Goal: Task Accomplishment & Management: Manage account settings

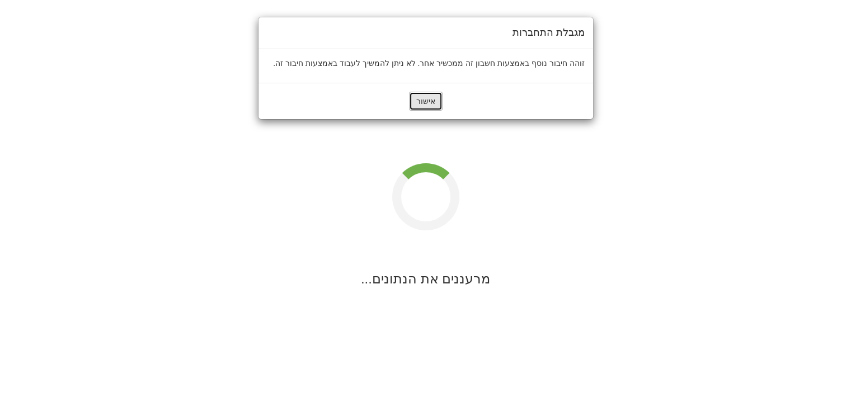
click at [425, 103] on button "אישור" at bounding box center [426, 101] width 34 height 19
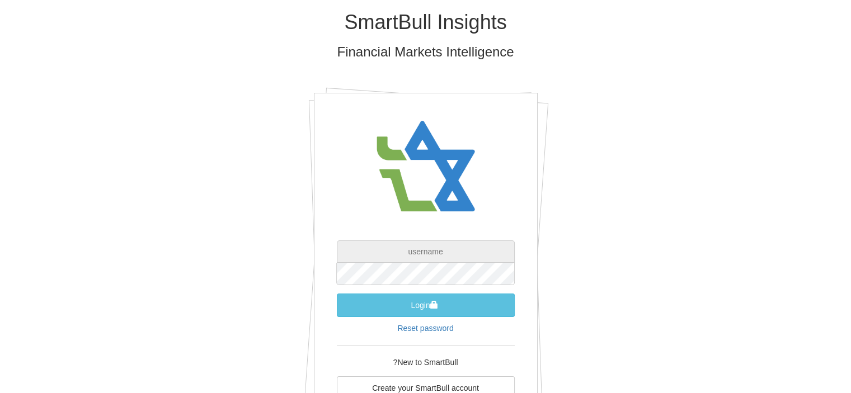
click at [419, 248] on input "text" at bounding box center [426, 252] width 178 height 22
type input "[EMAIL_ADDRESS][DOMAIN_NAME]"
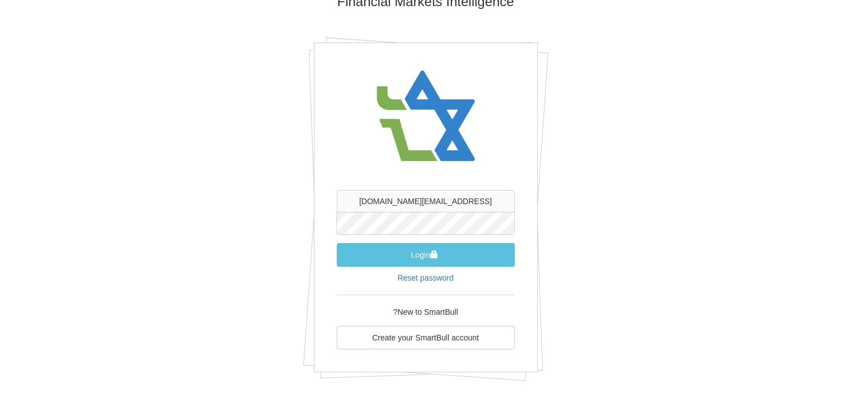
scroll to position [56, 0]
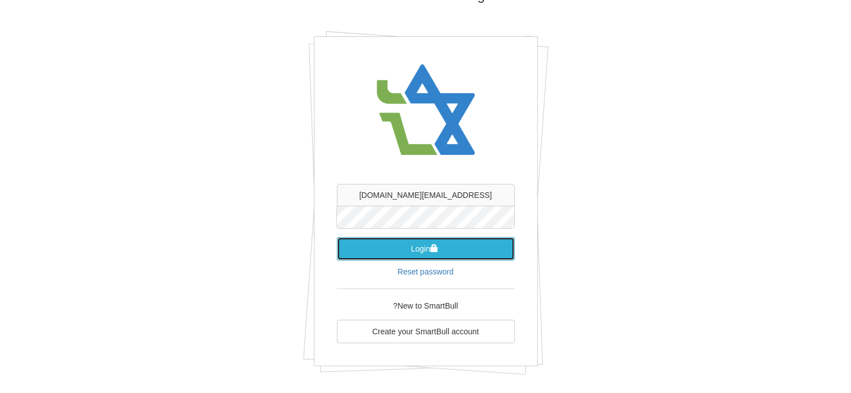
click at [417, 248] on button "Login" at bounding box center [426, 248] width 178 height 23
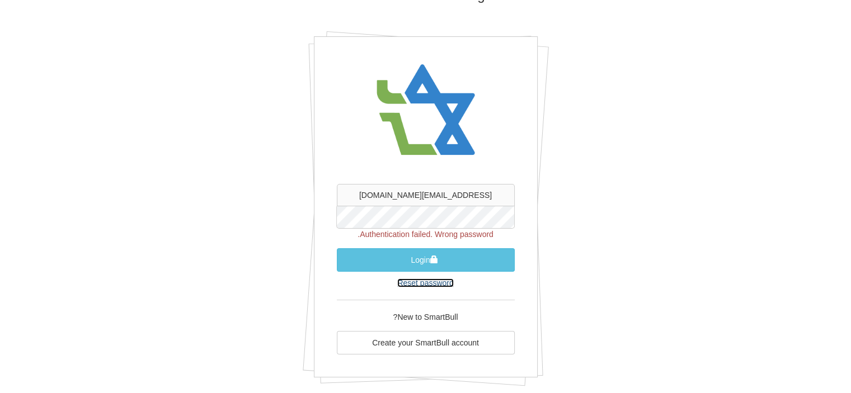
click at [419, 284] on link "Reset password" at bounding box center [425, 283] width 56 height 9
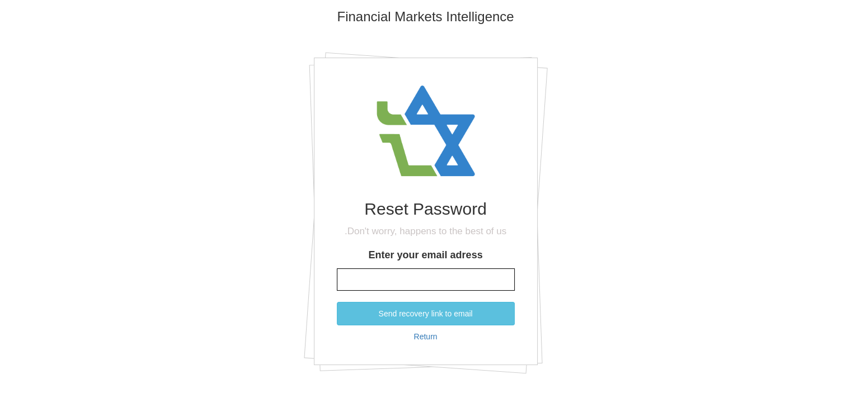
scroll to position [34, 0]
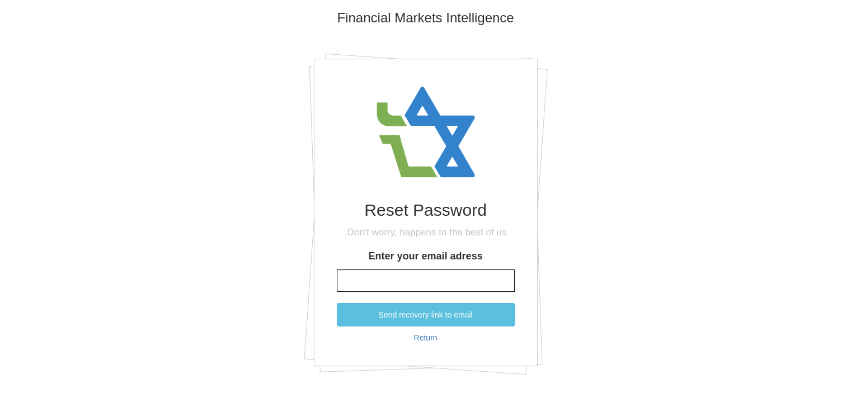
click at [419, 284] on input "Enter your email adress" at bounding box center [426, 281] width 178 height 22
type input "[EMAIL_ADDRESS][DOMAIN_NAME]"
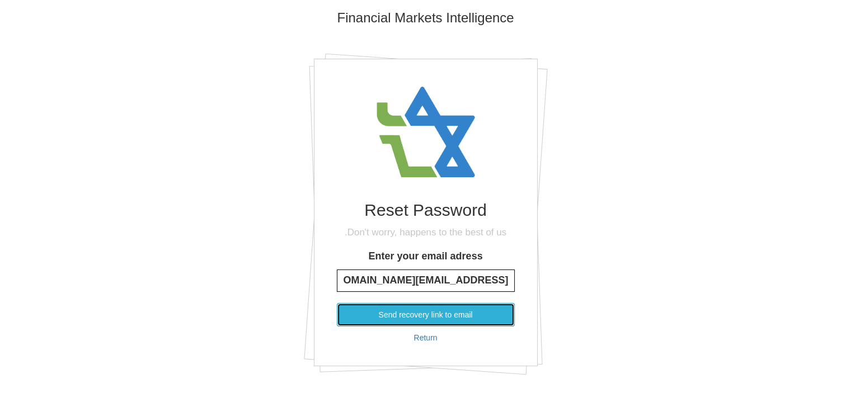
click at [414, 314] on button "Send recovery link to email" at bounding box center [426, 314] width 178 height 23
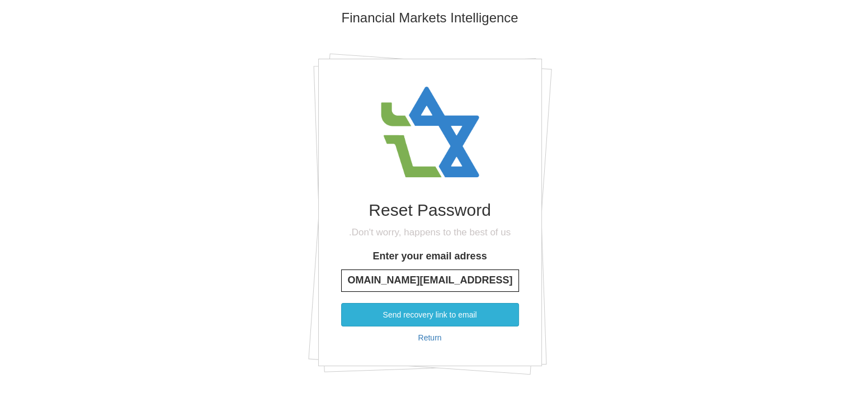
scroll to position [0, 0]
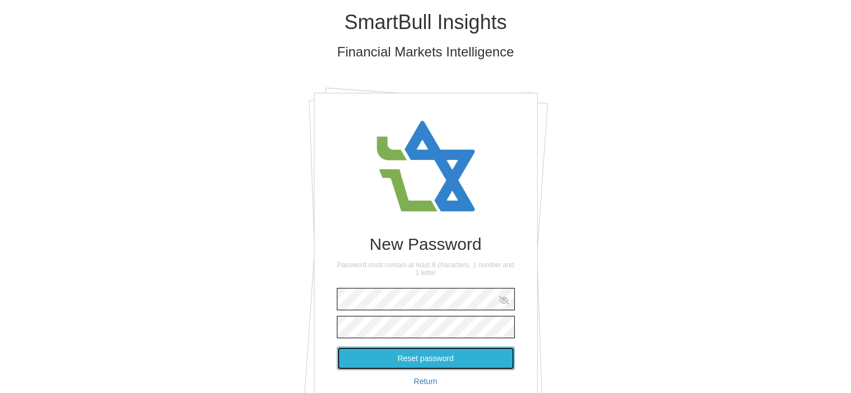
click at [429, 358] on button "Reset password" at bounding box center [426, 358] width 178 height 23
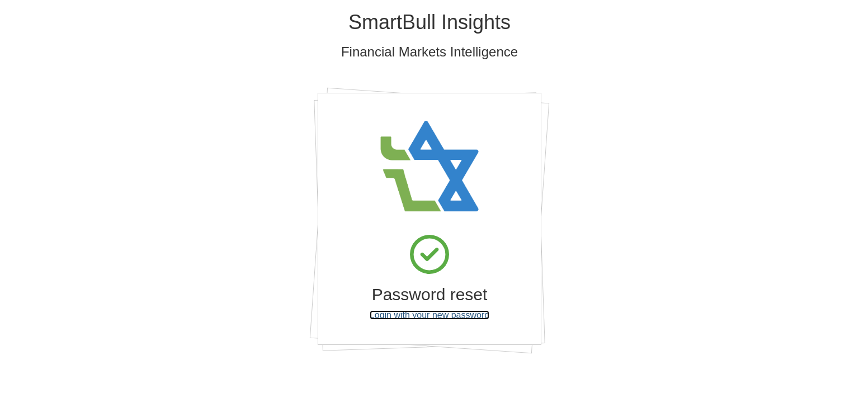
click at [434, 315] on link "Login with your new password" at bounding box center [430, 315] width 120 height 10
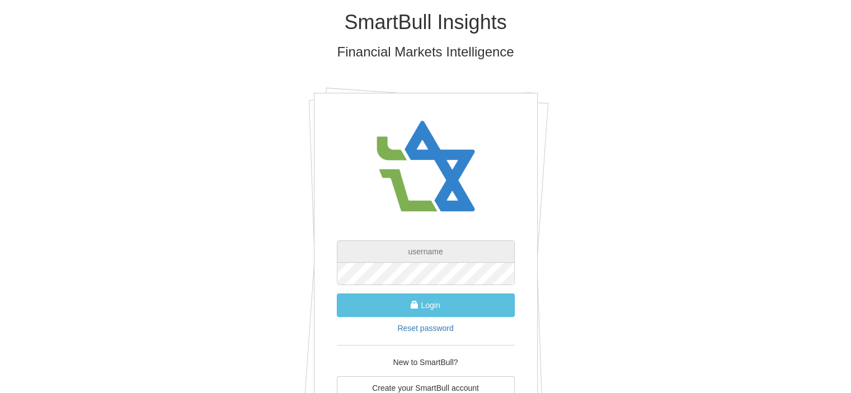
type input "[EMAIL_ADDRESS][DOMAIN_NAME]"
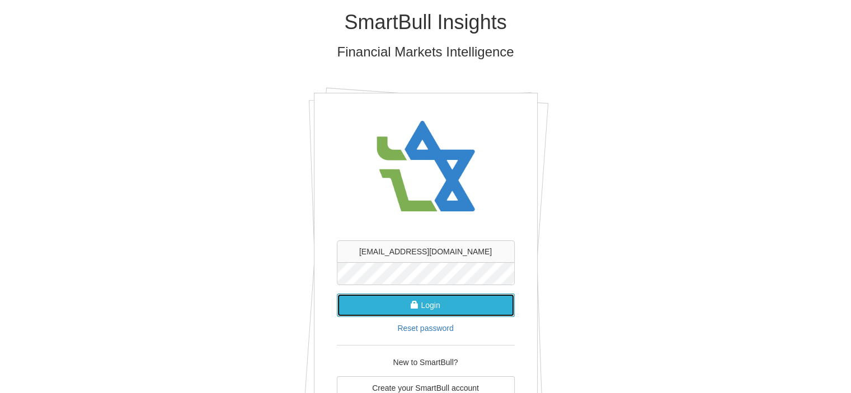
click at [421, 308] on button "Login" at bounding box center [426, 305] width 178 height 23
click at [427, 304] on button "Login" at bounding box center [426, 305] width 178 height 23
